Goal: Entertainment & Leisure: Consume media (video, audio)

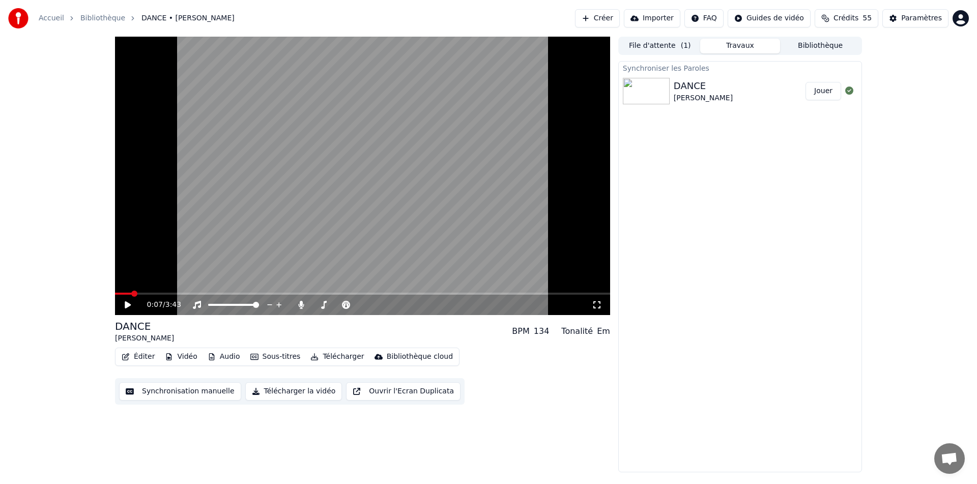
click at [136, 296] on span at bounding box center [134, 294] width 6 height 6
click at [115, 295] on span at bounding box center [118, 294] width 6 height 6
click at [127, 307] on icon at bounding box center [128, 304] width 6 height 7
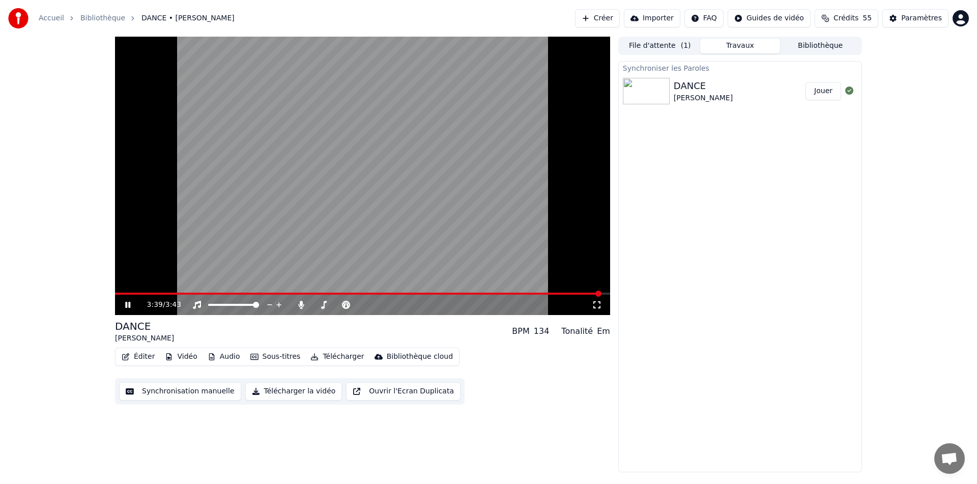
click at [832, 42] on button "Bibliothèque" at bounding box center [820, 46] width 80 height 15
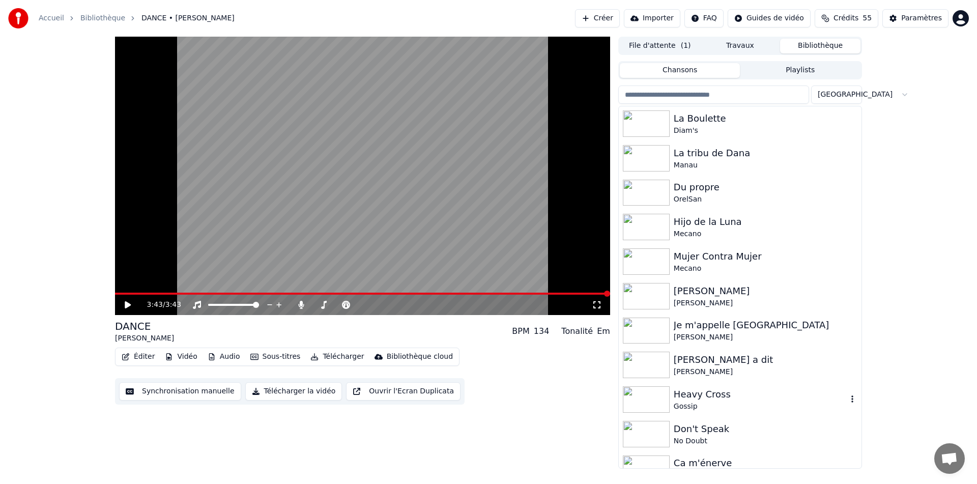
click at [647, 402] on img at bounding box center [646, 399] width 47 height 26
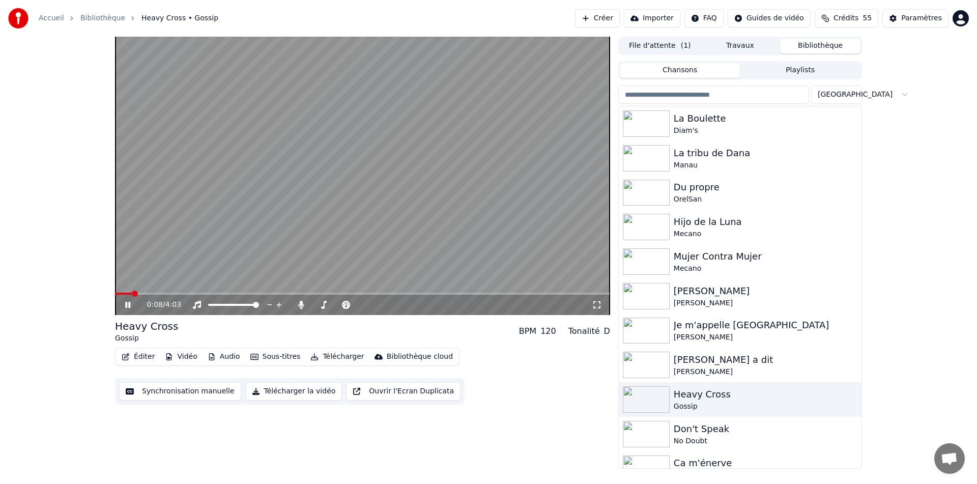
click at [598, 309] on div "0:08 / 4:03" at bounding box center [362, 305] width 487 height 10
click at [598, 309] on div "0:09 / 4:03" at bounding box center [362, 305] width 487 height 10
click at [599, 305] on icon at bounding box center [597, 305] width 10 height 8
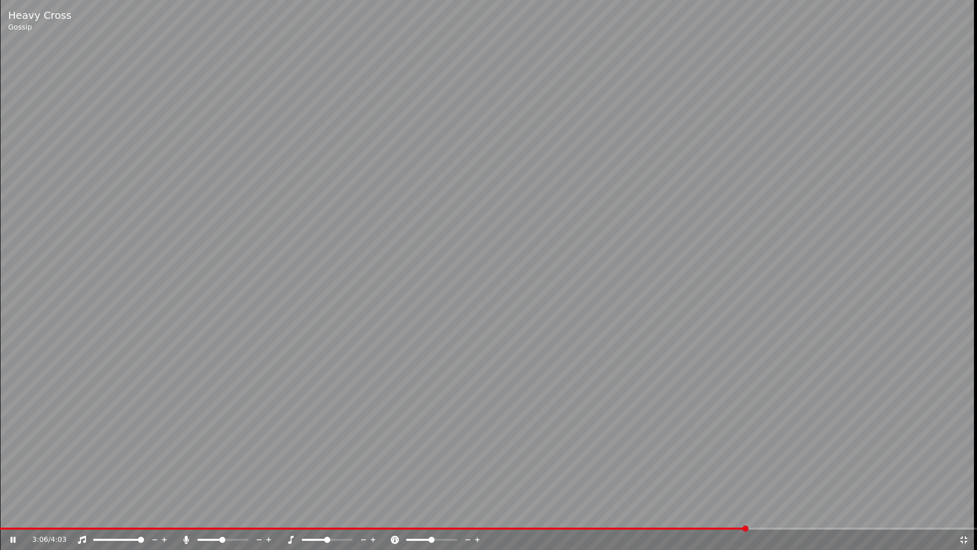
click at [343, 484] on div at bounding box center [337, 540] width 82 height 10
click at [345, 484] on span at bounding box center [327, 540] width 51 height 2
click at [325, 484] on span at bounding box center [327, 540] width 51 height 2
click at [235, 484] on div at bounding box center [232, 540] width 82 height 10
click at [241, 484] on div at bounding box center [232, 540] width 82 height 10
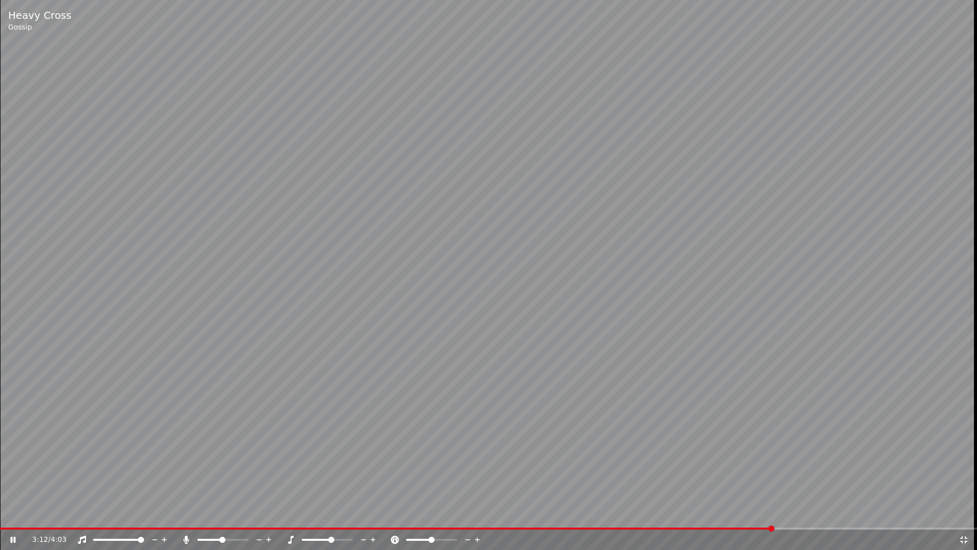
click at [330, 484] on span at bounding box center [327, 540] width 51 height 2
click at [330, 484] on span at bounding box center [331, 540] width 6 height 6
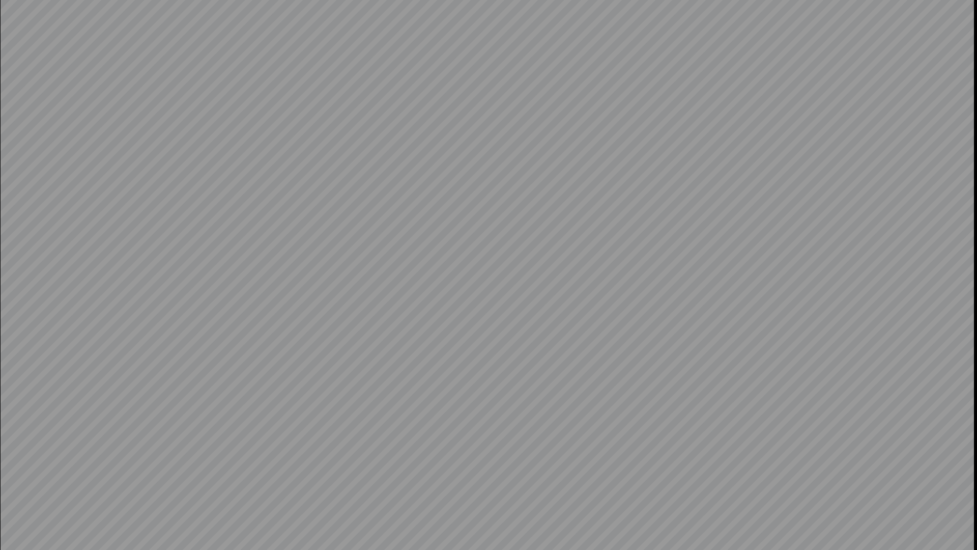
click at [330, 484] on video at bounding box center [488, 275] width 977 height 550
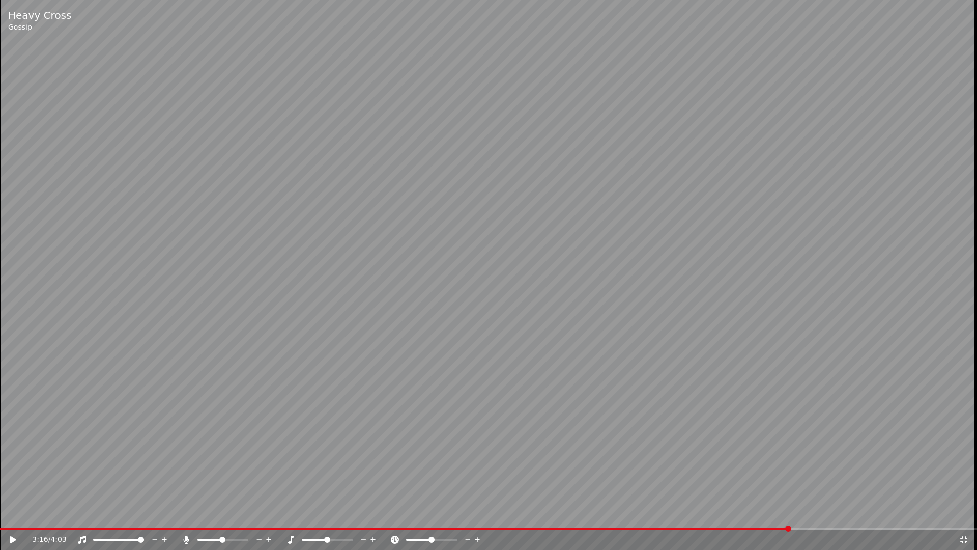
click at [327, 484] on span at bounding box center [327, 540] width 6 height 6
click at [12, 484] on icon at bounding box center [13, 539] width 6 height 7
click at [233, 484] on span at bounding box center [223, 540] width 51 height 2
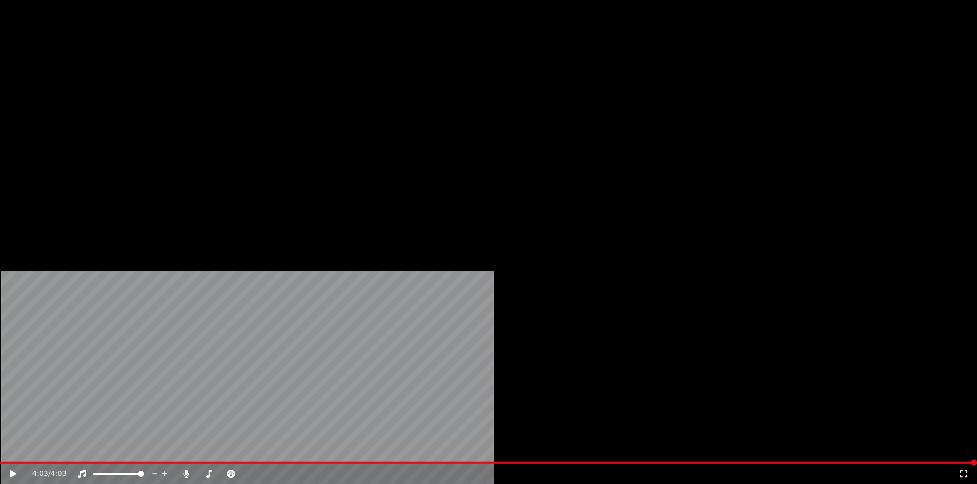
scroll to position [259, 0]
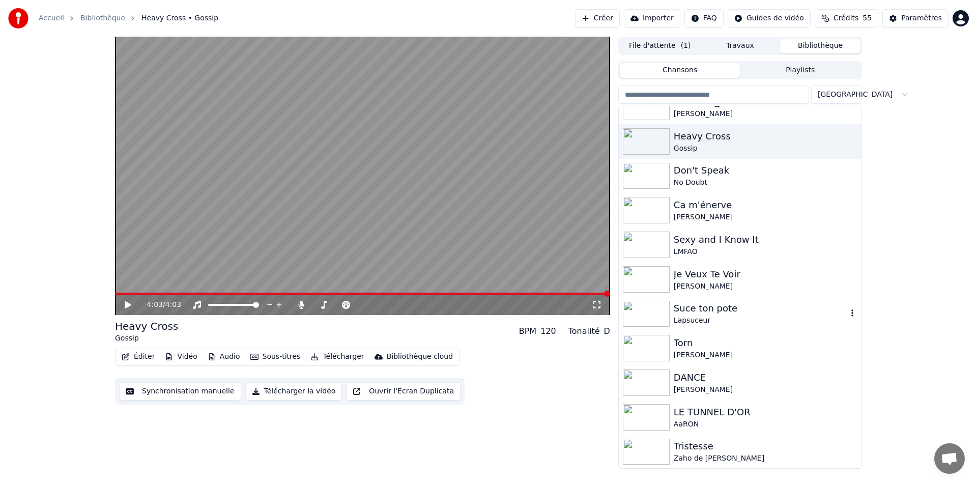
click at [650, 310] on img at bounding box center [646, 314] width 47 height 26
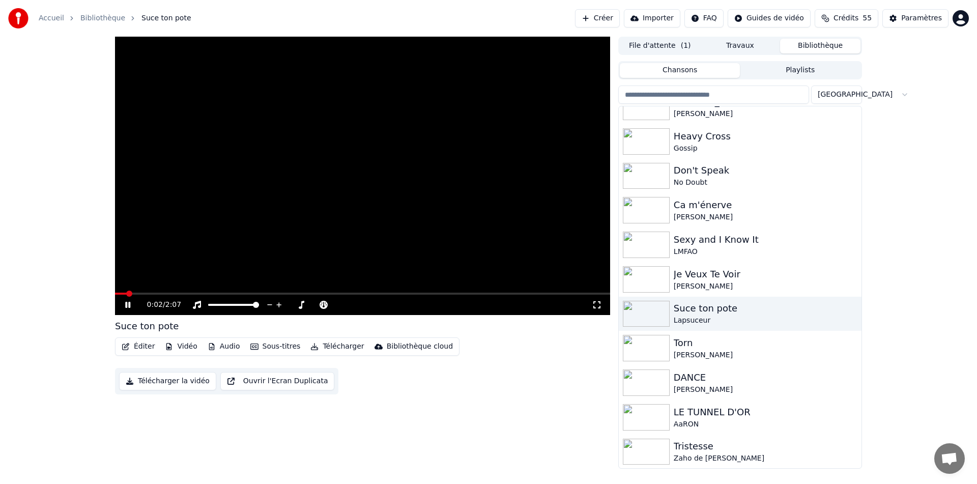
click at [600, 303] on icon at bounding box center [597, 304] width 7 height 7
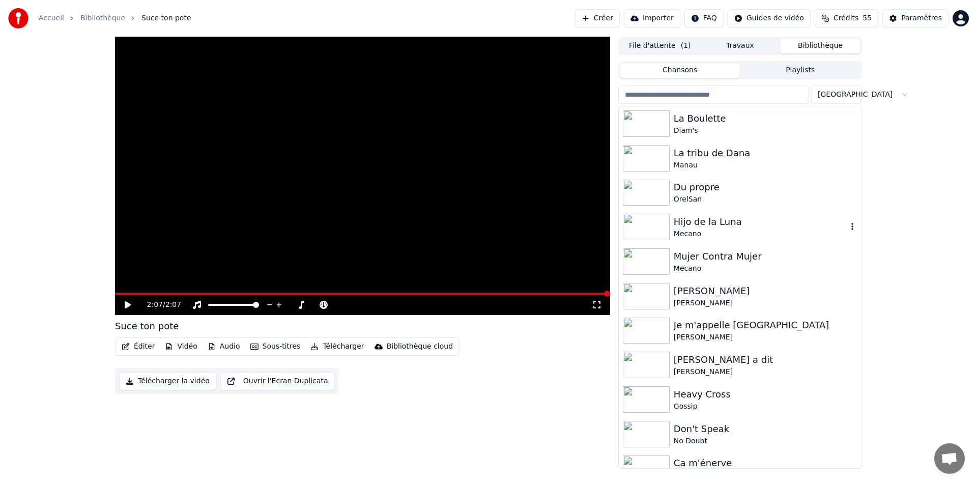
click at [647, 223] on img at bounding box center [646, 227] width 47 height 26
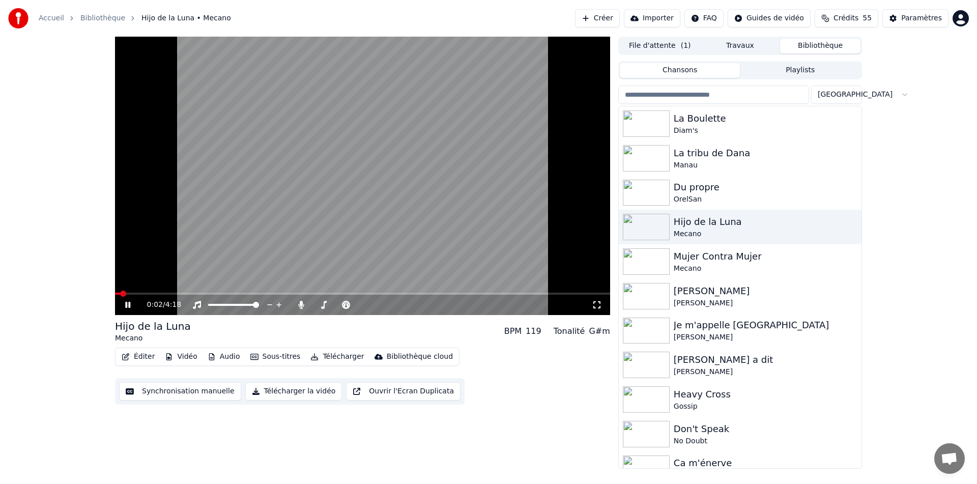
click at [594, 304] on icon at bounding box center [597, 305] width 10 height 8
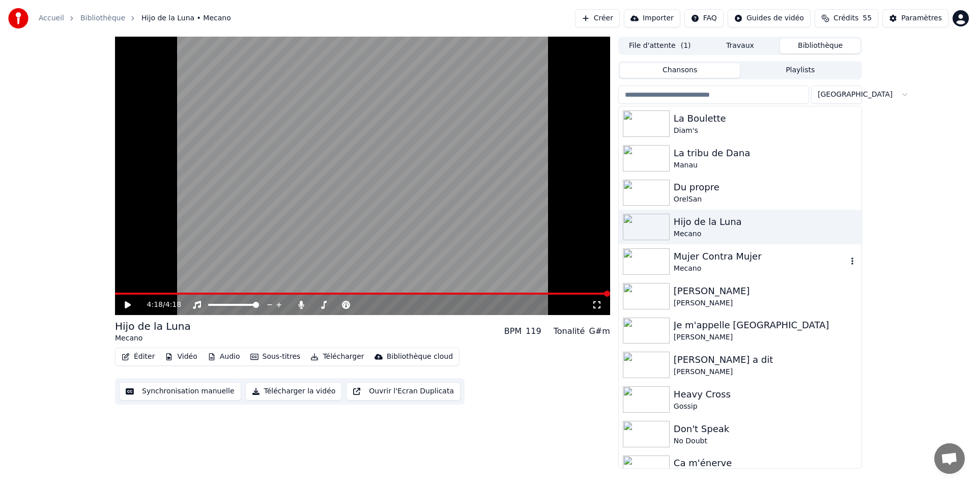
click at [658, 261] on img at bounding box center [646, 261] width 47 height 26
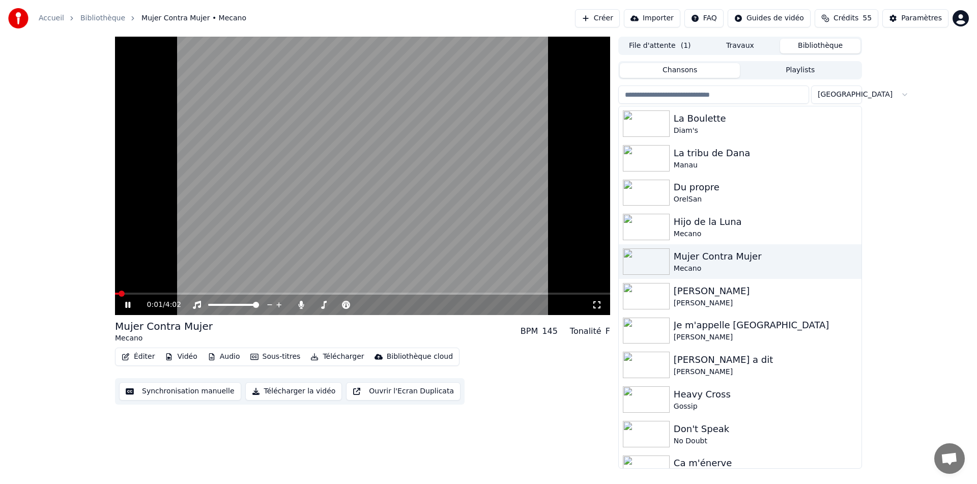
click at [600, 303] on icon at bounding box center [597, 304] width 7 height 7
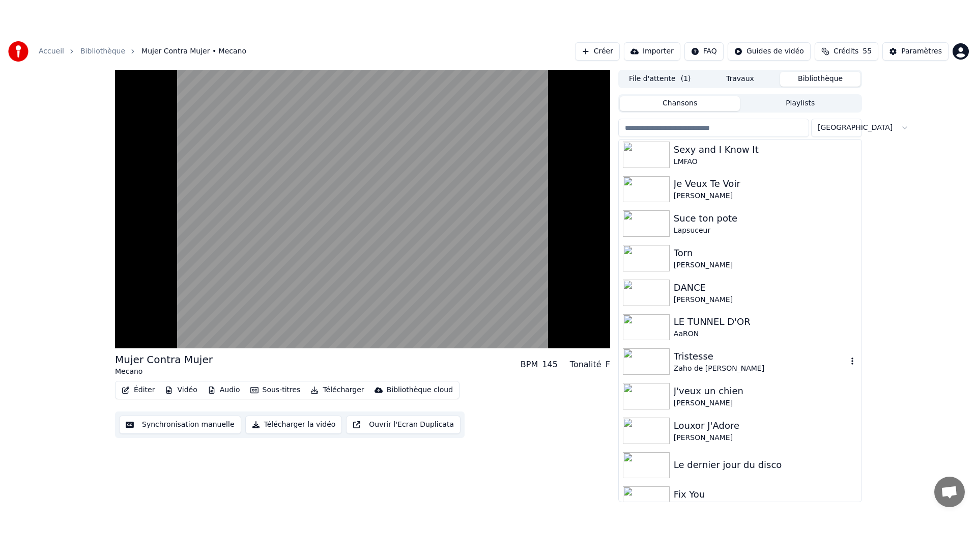
scroll to position [398, 0]
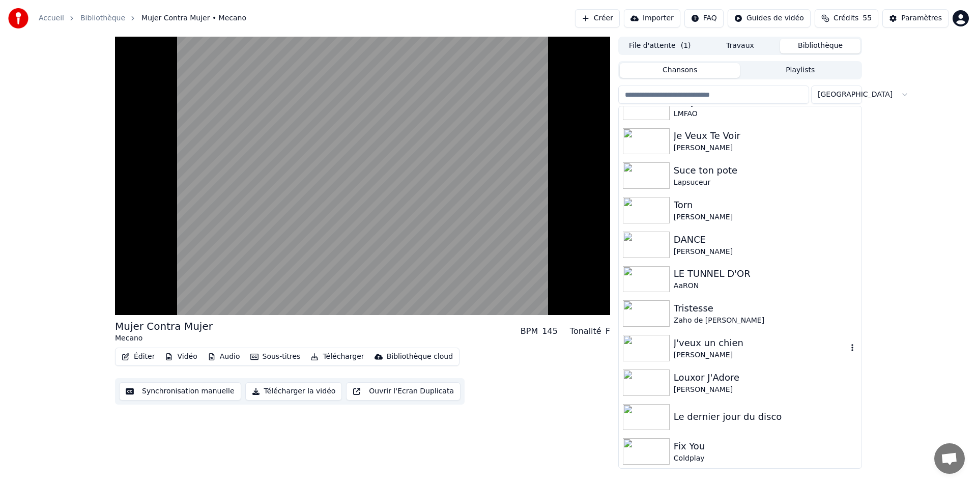
click at [652, 347] on img at bounding box center [646, 348] width 47 height 26
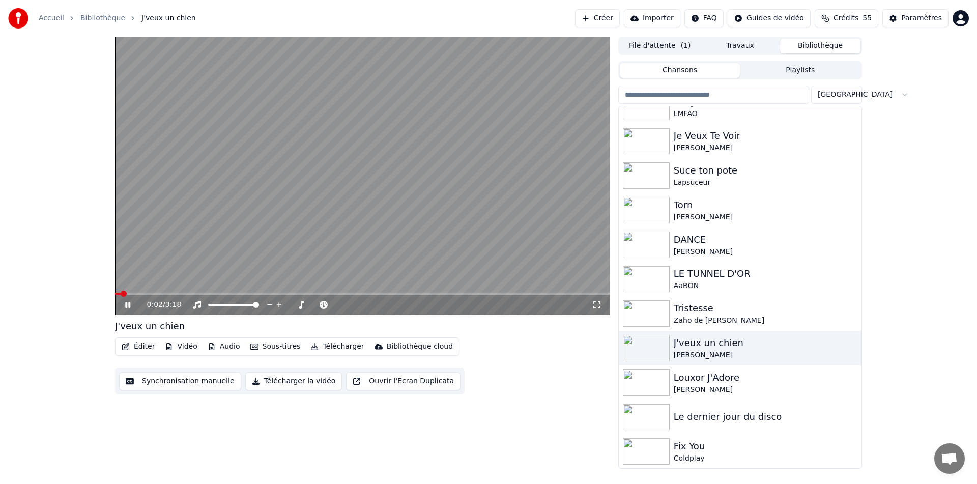
click at [594, 307] on icon at bounding box center [597, 304] width 7 height 7
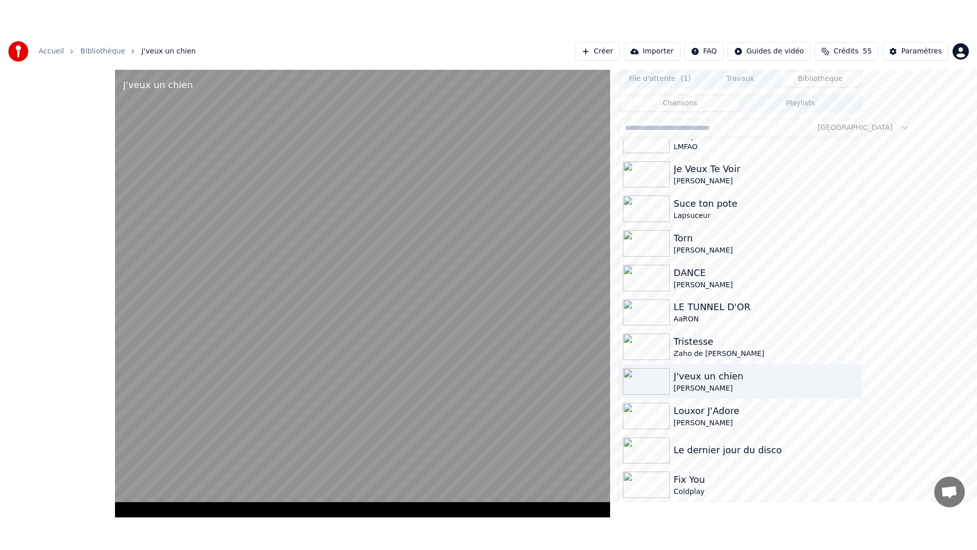
scroll to position [349, 0]
